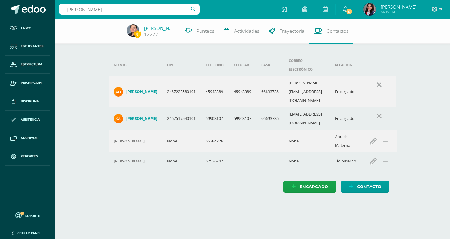
type input "Villagran"
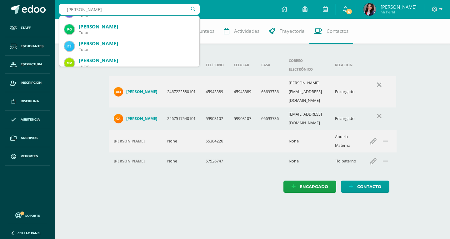
scroll to position [125, 0]
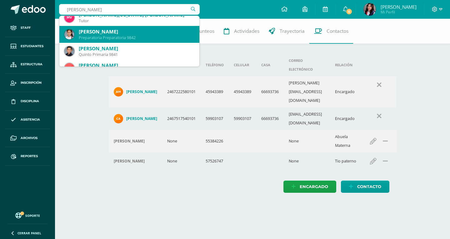
click at [151, 42] on div "Amelia Villagrán Escobar Preparatoria Preparatoria 9842" at bounding box center [129, 34] width 130 height 17
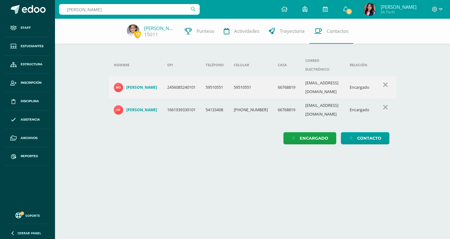
type input "Jimena Franco"
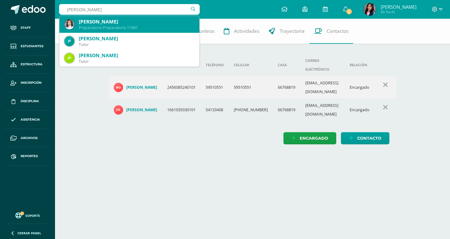
click at [117, 26] on div "Preparatoria Preparatoria 11681" at bounding box center [137, 27] width 116 height 5
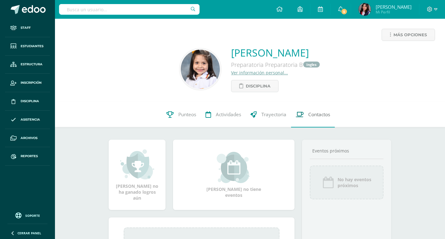
click at [334, 116] on link "Contactos" at bounding box center [313, 114] width 44 height 25
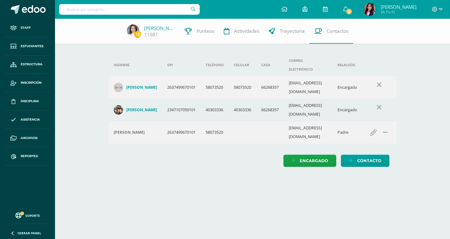
click at [143, 9] on input "text" at bounding box center [129, 9] width 141 height 11
type input "Daniela Bobadilla"
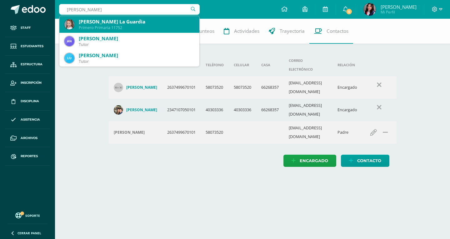
click at [142, 30] on div "Primero Primaria 11752" at bounding box center [137, 27] width 116 height 5
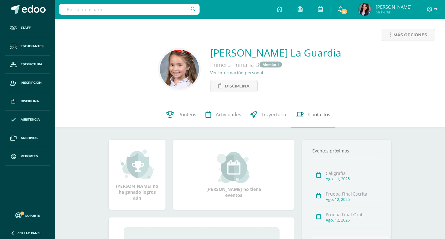
click at [323, 116] on span "Contactos" at bounding box center [319, 115] width 22 height 7
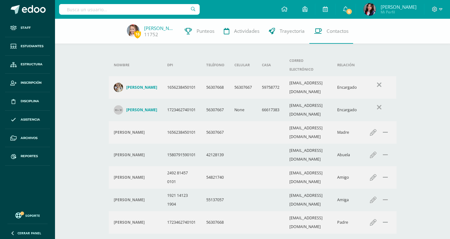
click at [91, 10] on input "text" at bounding box center [129, 9] width 141 height 11
type input "[PERSON_NAME]"
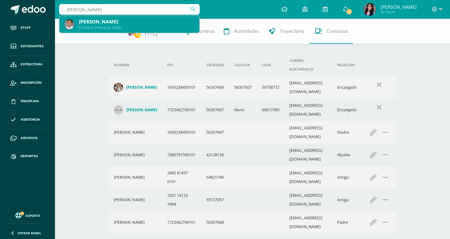
click at [97, 27] on div "Primero Primaria 19041" at bounding box center [137, 27] width 116 height 5
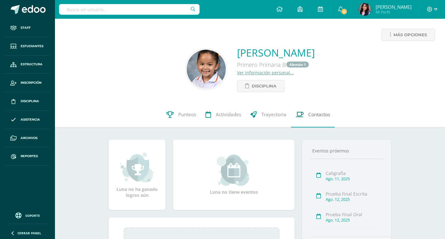
click at [309, 118] on span "Contactos" at bounding box center [319, 115] width 22 height 7
